Goal: Task Accomplishment & Management: Manage account settings

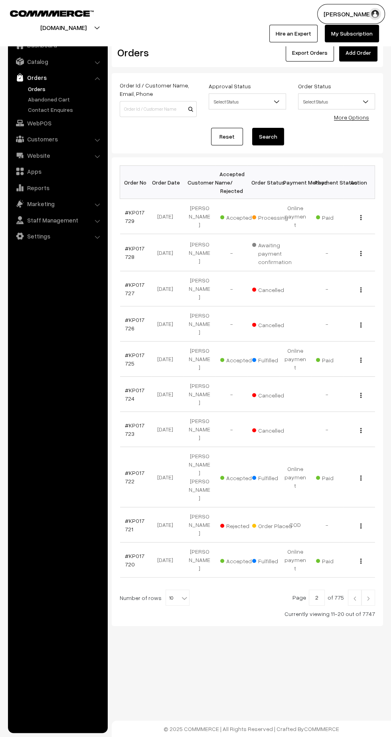
click at [135, 209] on link "#KP017729" at bounding box center [135, 216] width 20 height 15
click at [352, 596] on img at bounding box center [354, 598] width 7 height 5
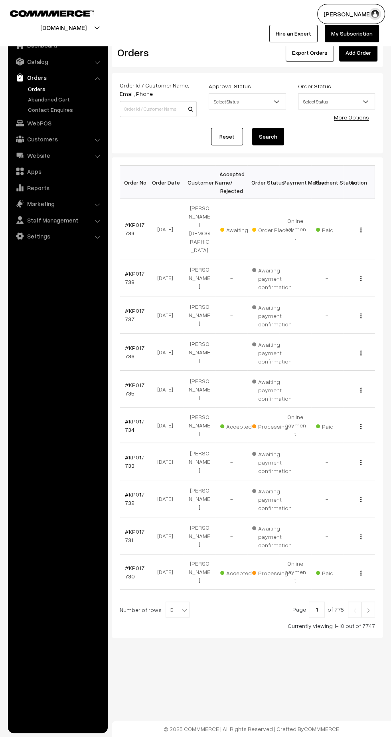
click at [130, 221] on link "#KP017739" at bounding box center [135, 228] width 20 height 15
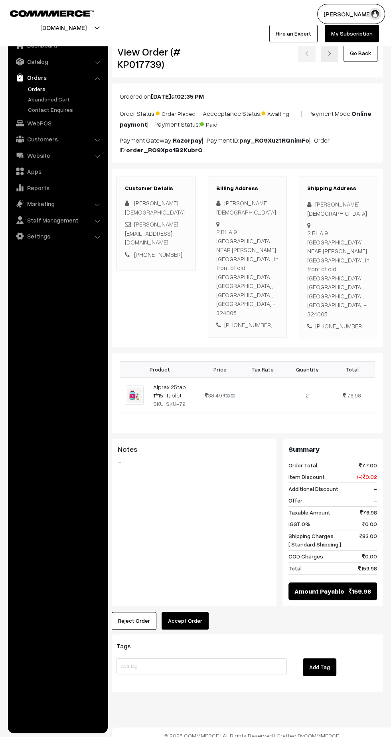
click at [133, 612] on button "Reject Order" at bounding box center [134, 621] width 45 height 18
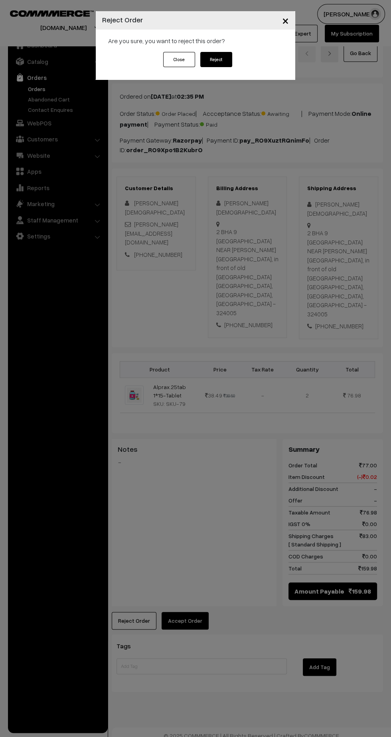
click at [224, 60] on button "Reject" at bounding box center [216, 59] width 32 height 15
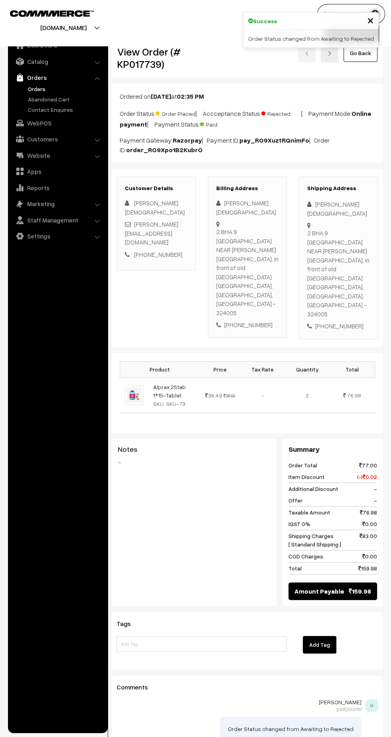
click at [162, 383] on link "Alprax.25tab 1*15-Tablet" at bounding box center [169, 390] width 33 height 15
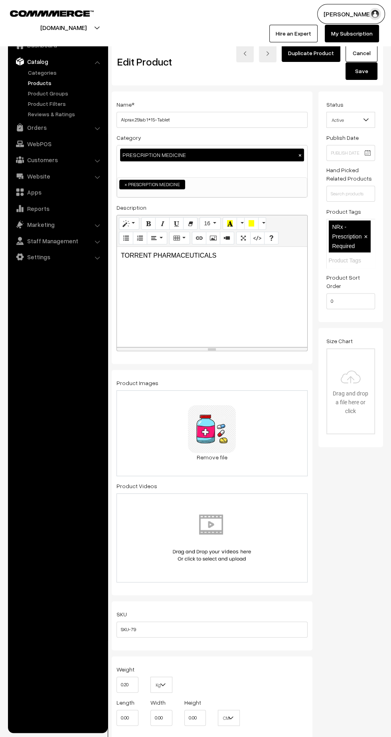
click at [359, 116] on span "Active" at bounding box center [351, 120] width 48 height 14
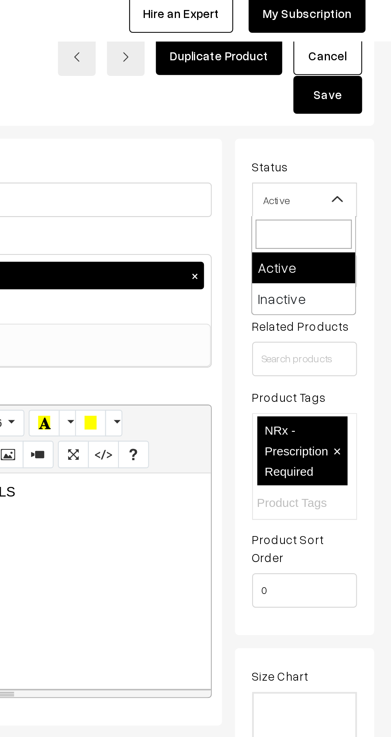
select select "2"
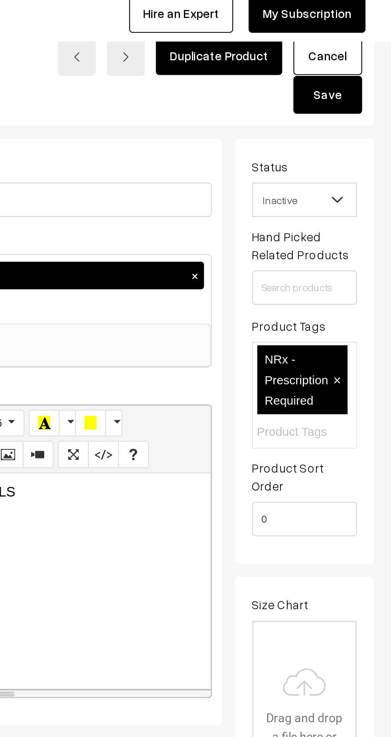
click at [365, 74] on button "Save" at bounding box center [362, 71] width 32 height 18
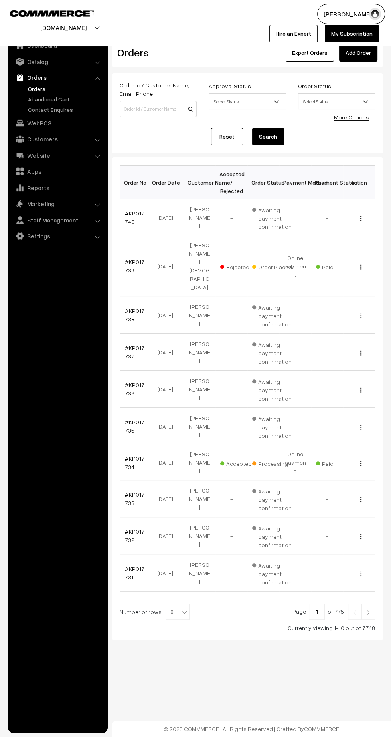
click at [127, 220] on link "#KP017740" at bounding box center [135, 217] width 20 height 15
click at [138, 258] on link "#KP017739" at bounding box center [135, 265] width 20 height 15
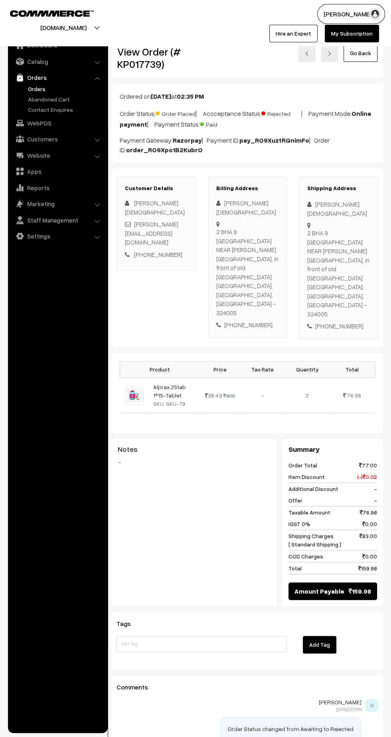
click at [280, 138] on b "pay_RO9XuztRQnimFo" at bounding box center [275, 140] width 70 height 8
copy b "pay_RO9XuztRQnimFo"
